Goal: Information Seeking & Learning: Learn about a topic

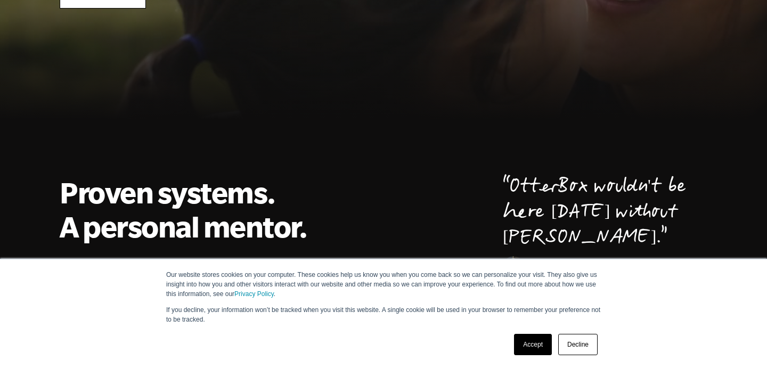
scroll to position [241, 0]
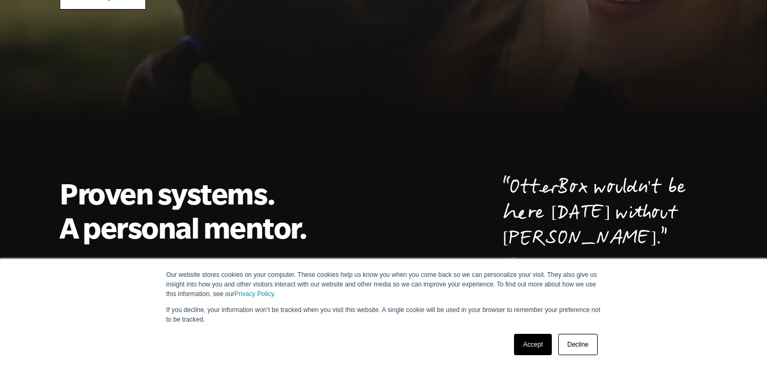
click at [542, 347] on link "Accept" at bounding box center [533, 344] width 38 height 21
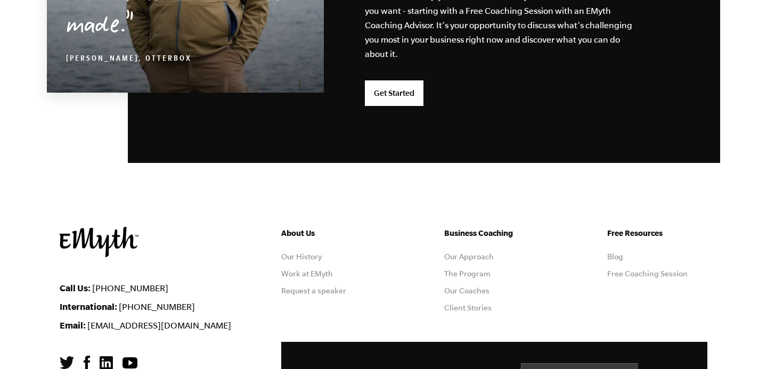
scroll to position [2914, 0]
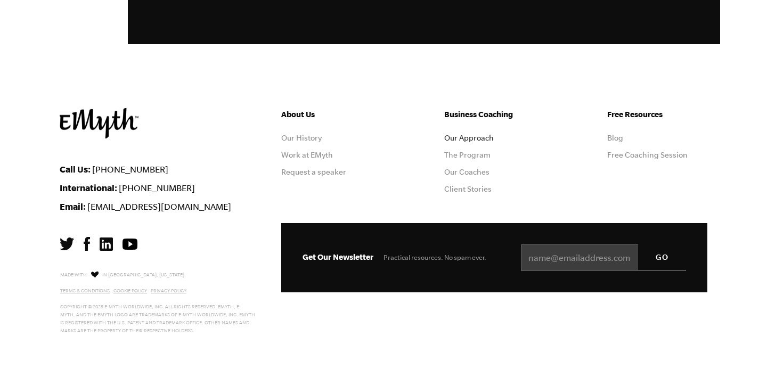
click at [472, 136] on link "Our Approach" at bounding box center [469, 138] width 50 height 9
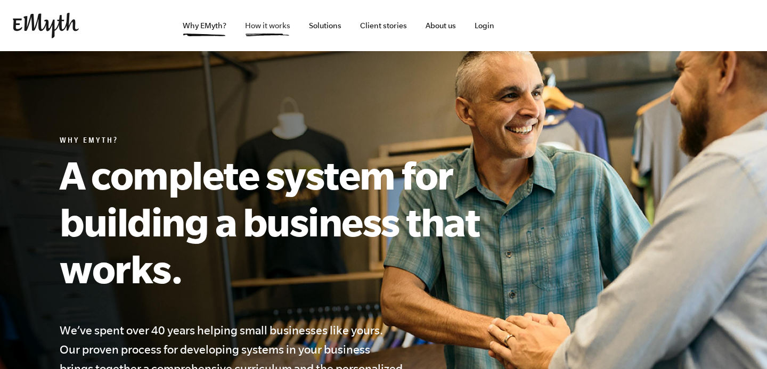
click at [270, 27] on link "How it works" at bounding box center [268, 25] width 62 height 51
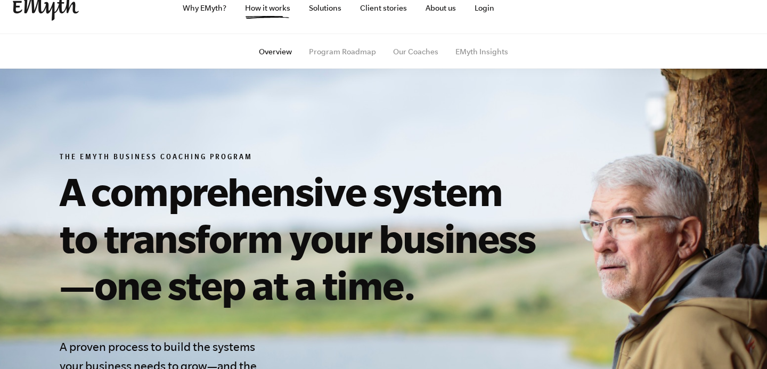
scroll to position [246, 0]
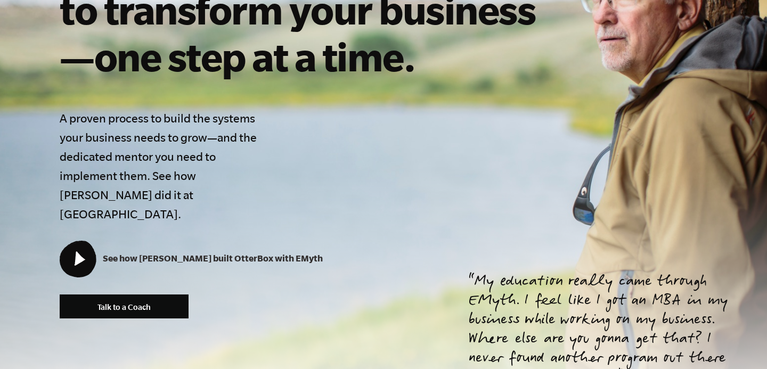
click at [70, 241] on icon at bounding box center [77, 258] width 35 height 35
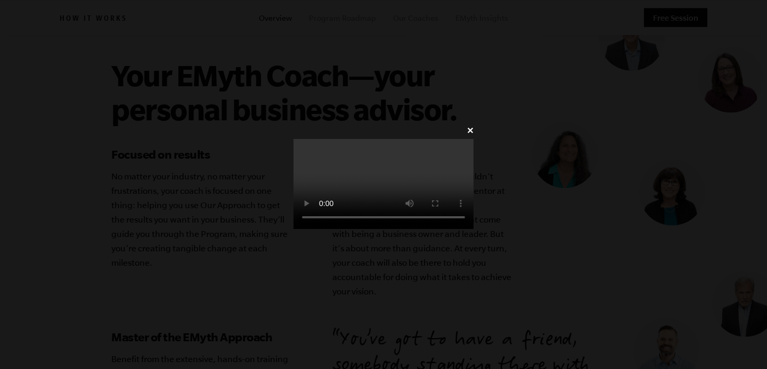
scroll to position [2893, 0]
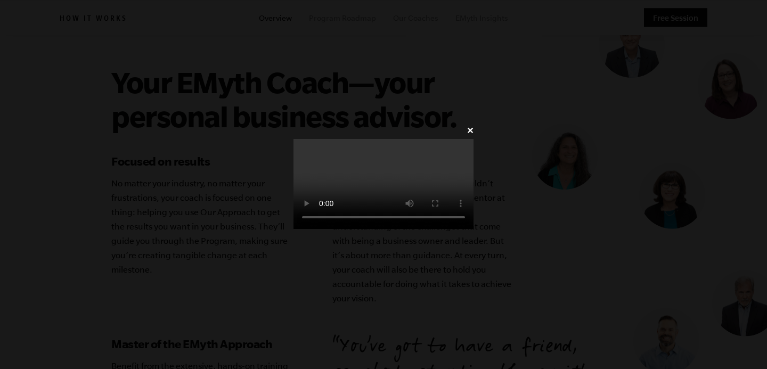
click at [474, 139] on video at bounding box center [384, 184] width 180 height 90
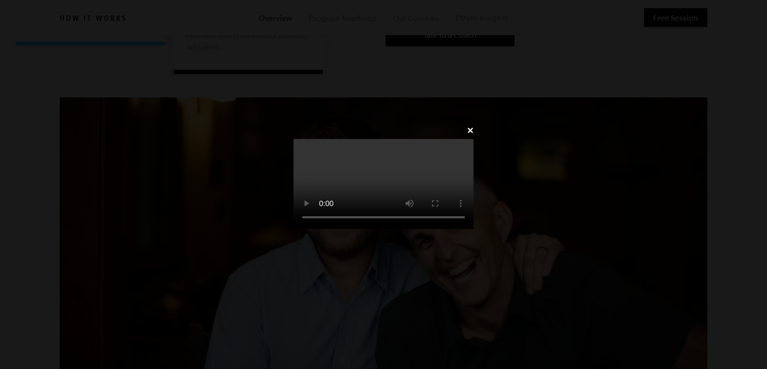
scroll to position [2320, 0]
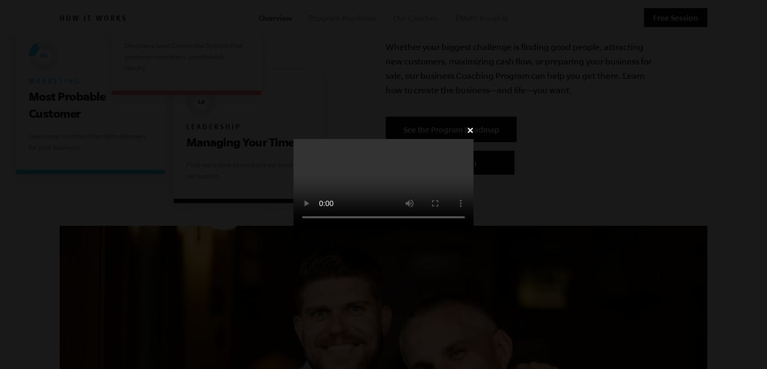
click at [474, 139] on video at bounding box center [384, 184] width 180 height 90
click at [490, 123] on div "✕" at bounding box center [384, 185] width 212 height 124
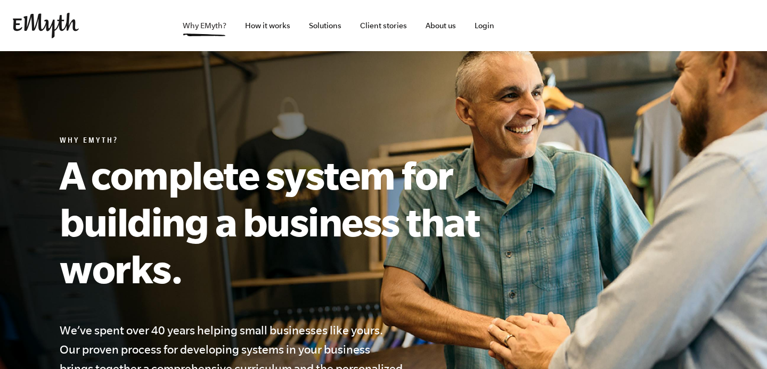
click at [202, 33] on link "Why EMyth?" at bounding box center [204, 25] width 61 height 51
click at [437, 25] on link "About us" at bounding box center [440, 25] width 47 height 51
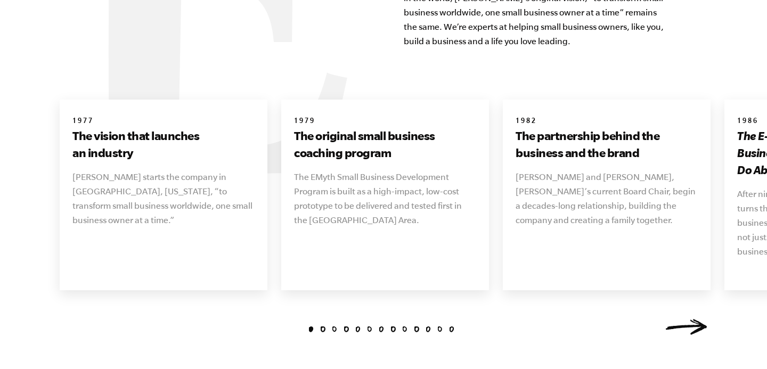
scroll to position [1200, 0]
click at [700, 319] on link "Next" at bounding box center [686, 327] width 43 height 16
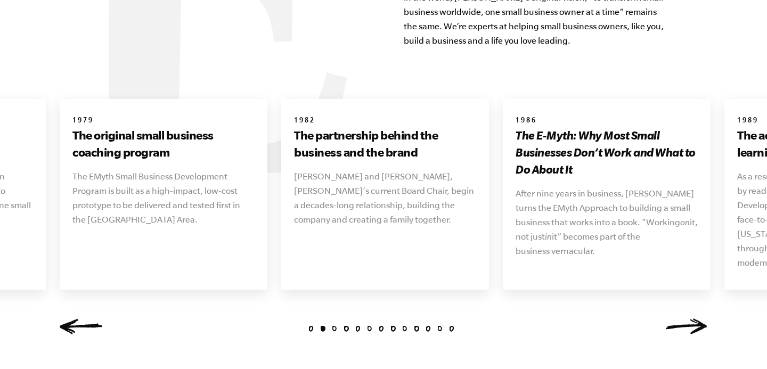
click at [700, 319] on link "Next" at bounding box center [686, 327] width 43 height 16
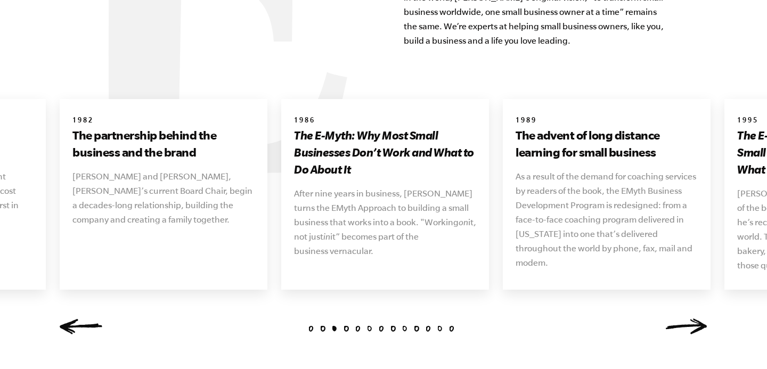
click at [700, 319] on link "Next" at bounding box center [686, 327] width 43 height 16
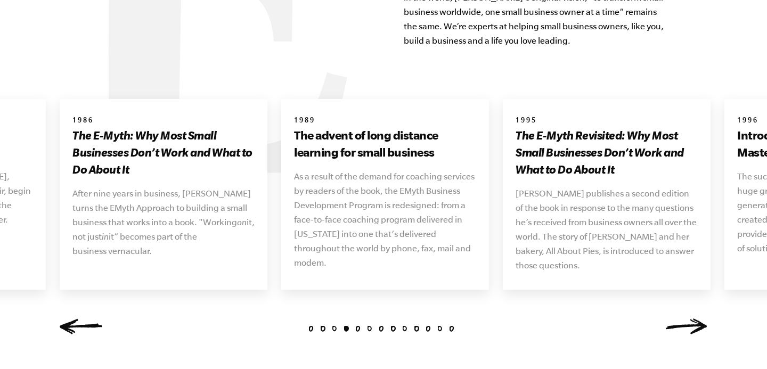
click at [700, 319] on link "Next" at bounding box center [686, 327] width 43 height 16
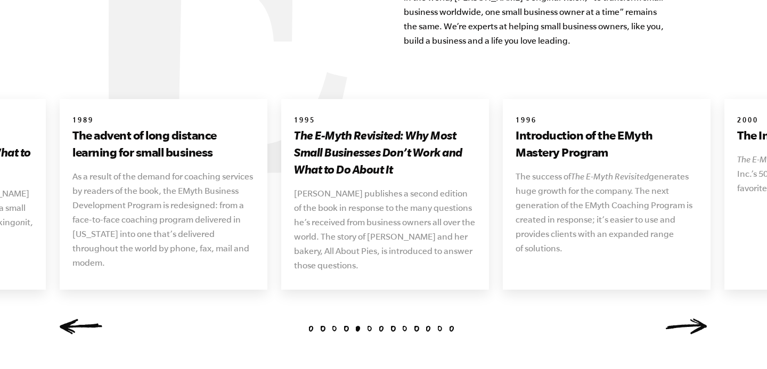
click at [700, 319] on link "Next" at bounding box center [686, 327] width 43 height 16
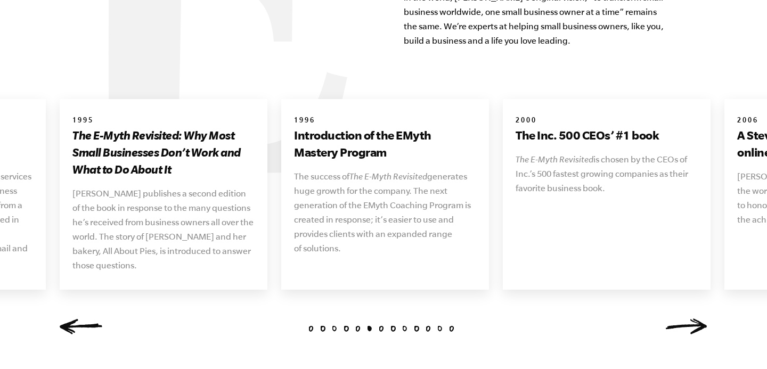
click at [700, 319] on link "Next" at bounding box center [686, 327] width 43 height 16
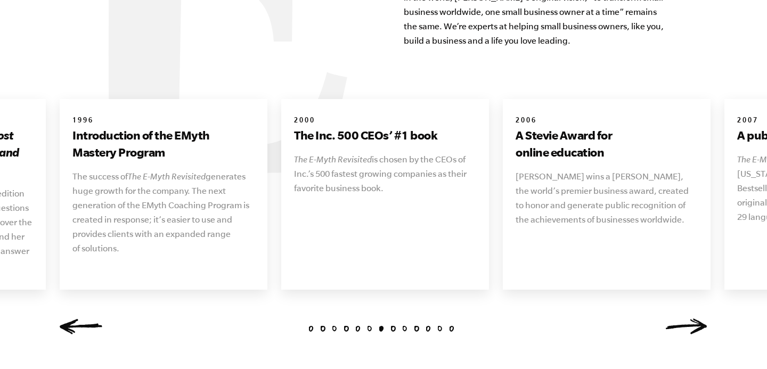
click at [700, 319] on link "Next" at bounding box center [686, 327] width 43 height 16
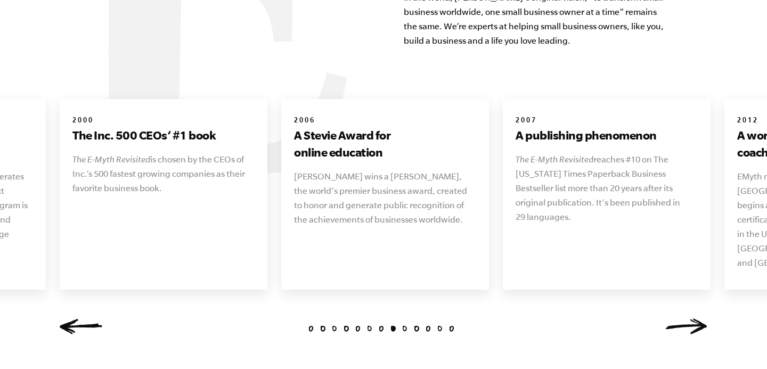
click at [700, 319] on link "Next" at bounding box center [686, 327] width 43 height 16
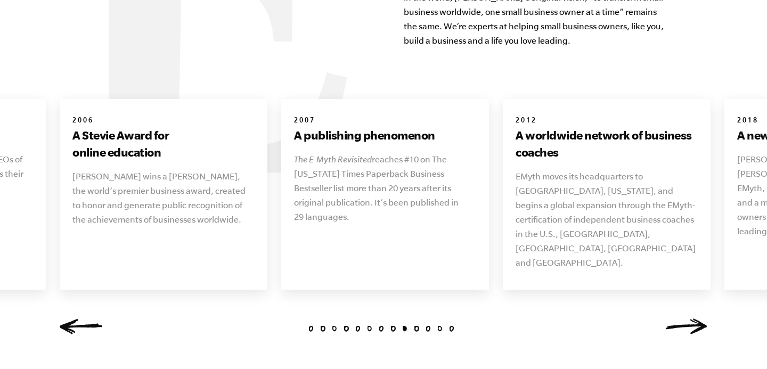
click at [700, 319] on link "Next" at bounding box center [686, 327] width 43 height 16
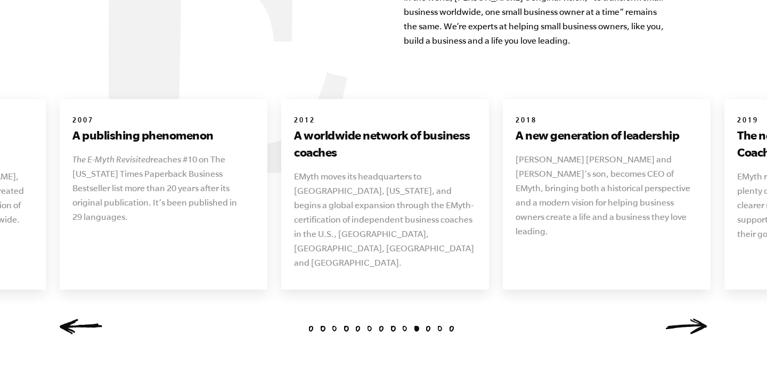
click at [700, 319] on link "Next" at bounding box center [686, 327] width 43 height 16
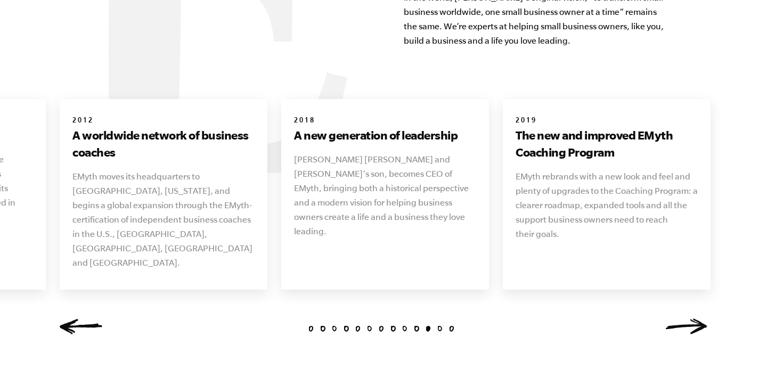
click at [700, 319] on link "Next" at bounding box center [686, 327] width 43 height 16
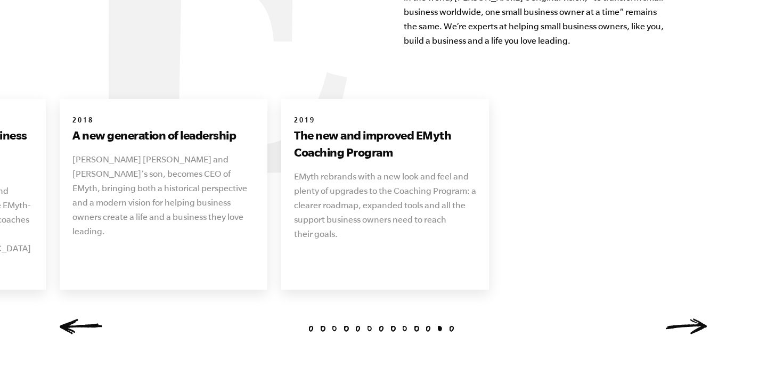
click at [700, 319] on link "Next" at bounding box center [686, 327] width 43 height 16
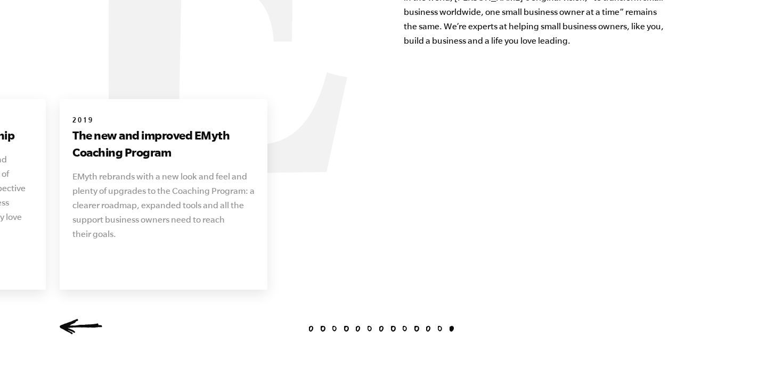
click at [700, 316] on div "1 2 3 4 5 6 7 8 9 10 11 12 13 1977 The vision that launches an industry Michael…" at bounding box center [383, 221] width 673 height 244
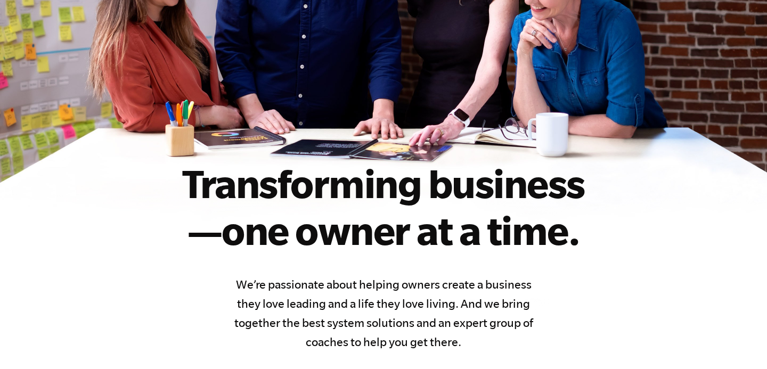
scroll to position [0, 0]
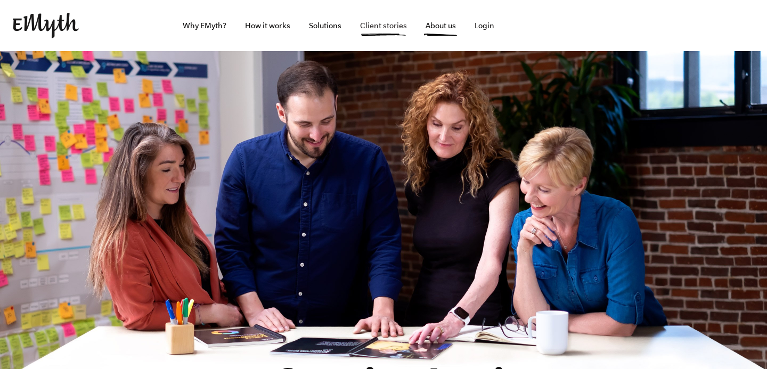
click at [399, 25] on link "Client stories" at bounding box center [384, 25] width 64 height 51
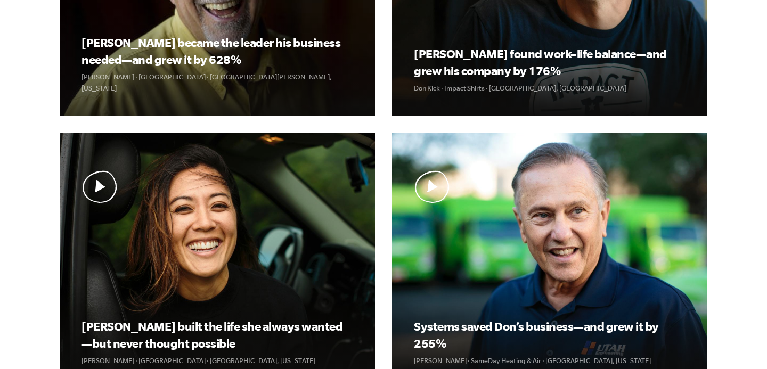
scroll to position [614, 0]
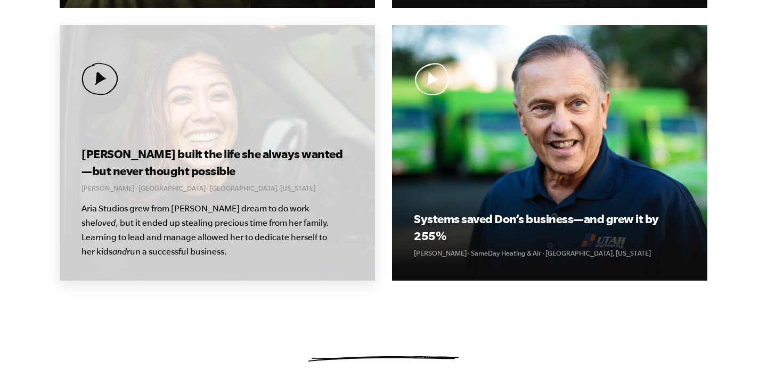
click at [99, 78] on img at bounding box center [100, 79] width 37 height 32
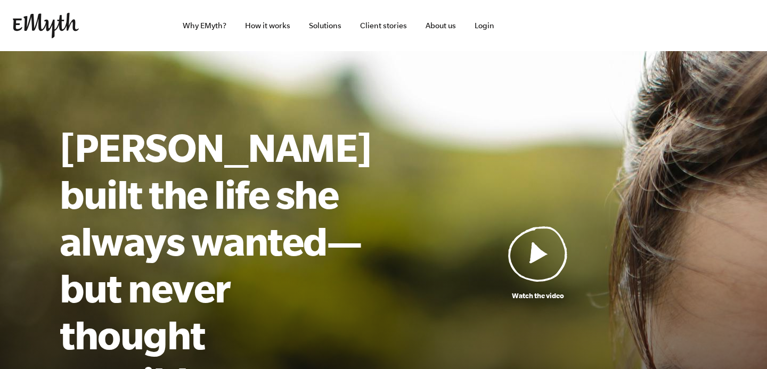
click at [534, 226] on img at bounding box center [538, 254] width 60 height 56
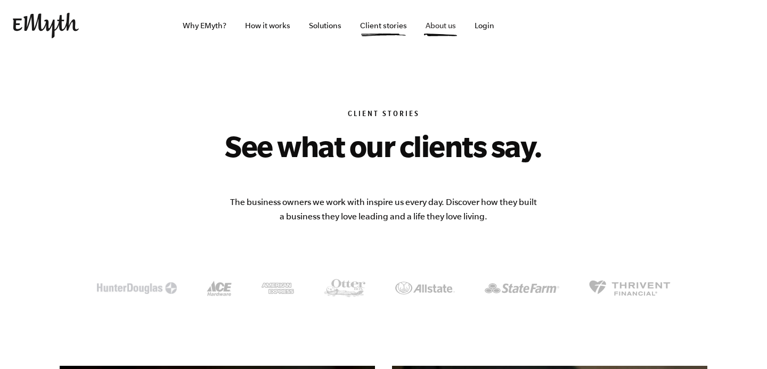
click at [440, 32] on link "About us" at bounding box center [440, 25] width 47 height 51
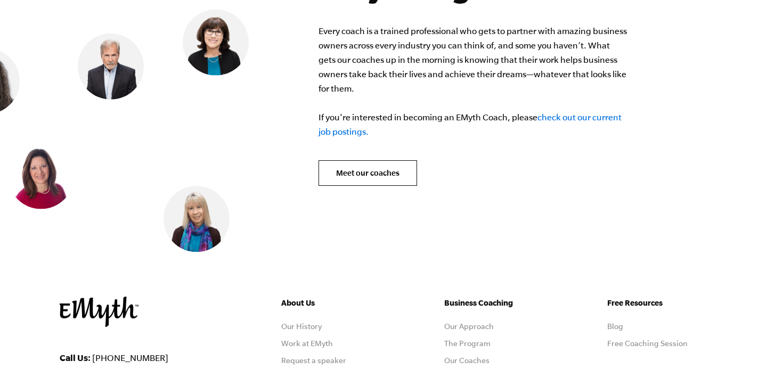
scroll to position [4434, 0]
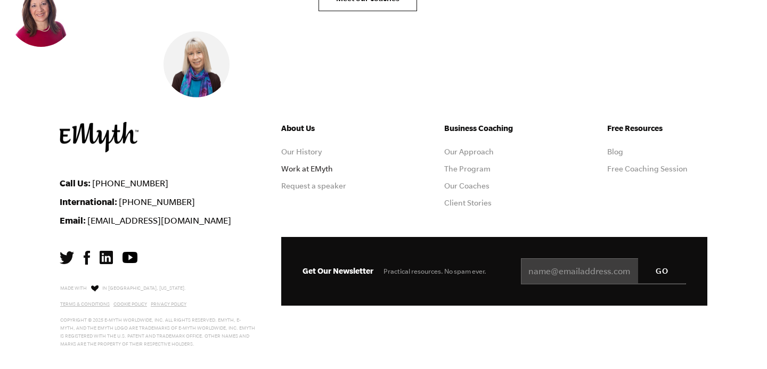
click at [289, 165] on link "Work at EMyth" at bounding box center [307, 169] width 52 height 9
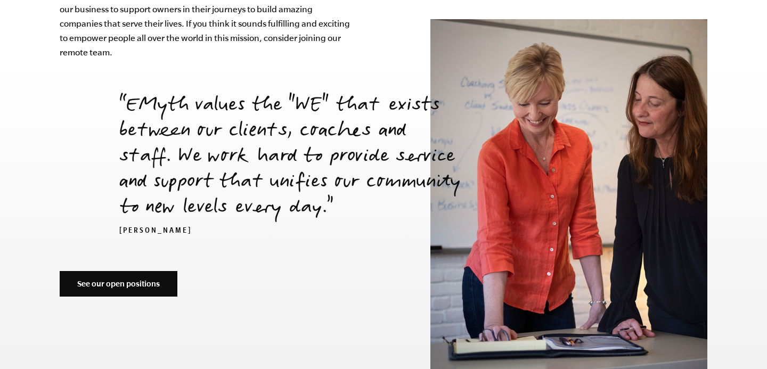
scroll to position [3626, 0]
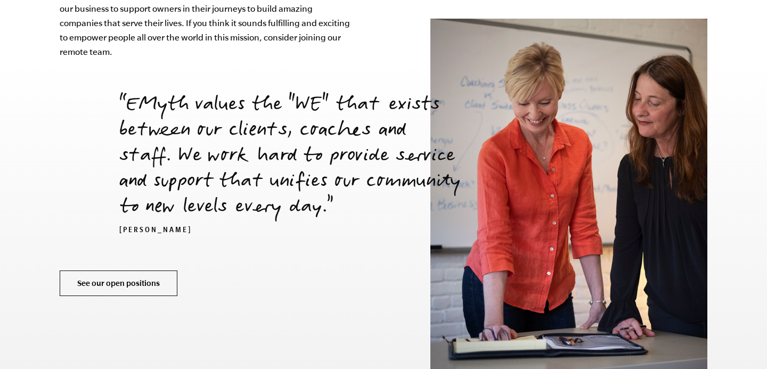
click at [155, 271] on link "See our open positions" at bounding box center [119, 284] width 118 height 26
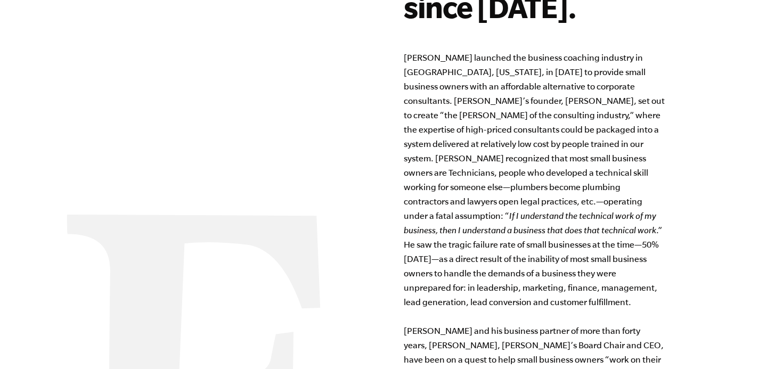
scroll to position [0, 0]
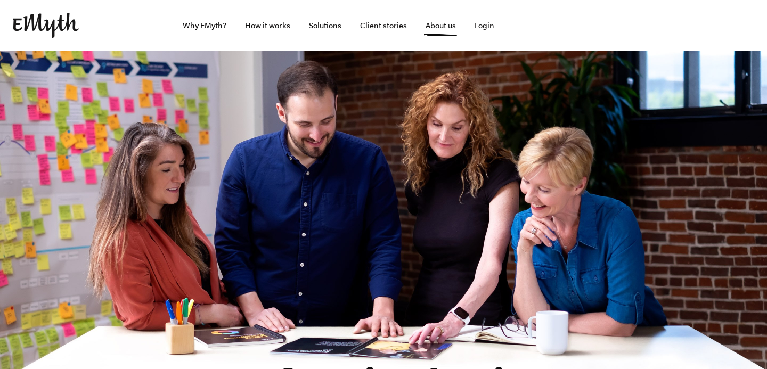
scroll to position [4434, 0]
click at [199, 27] on link "Why EMyth?" at bounding box center [204, 25] width 61 height 51
